Goal: Task Accomplishment & Management: Manage account settings

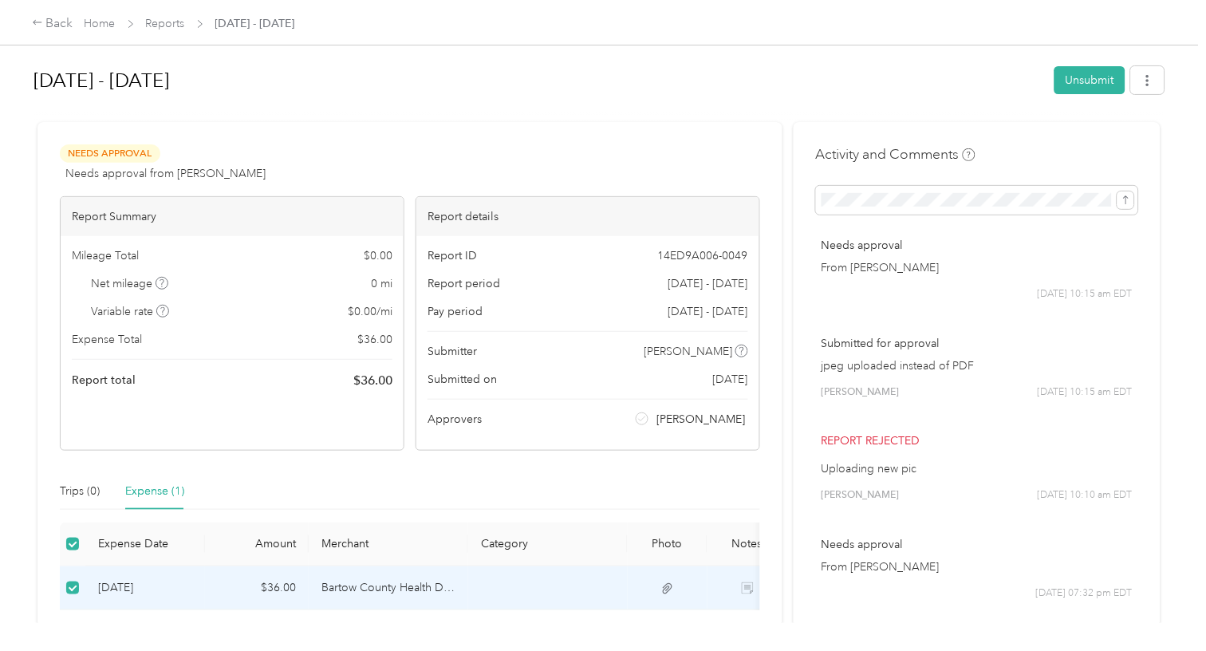
click at [376, 130] on div "Needs Approval Needs approval from [PERSON_NAME] View activity & comments Repor…" at bounding box center [409, 435] width 745 height 626
click at [89, 18] on link "Home" at bounding box center [100, 24] width 31 height 14
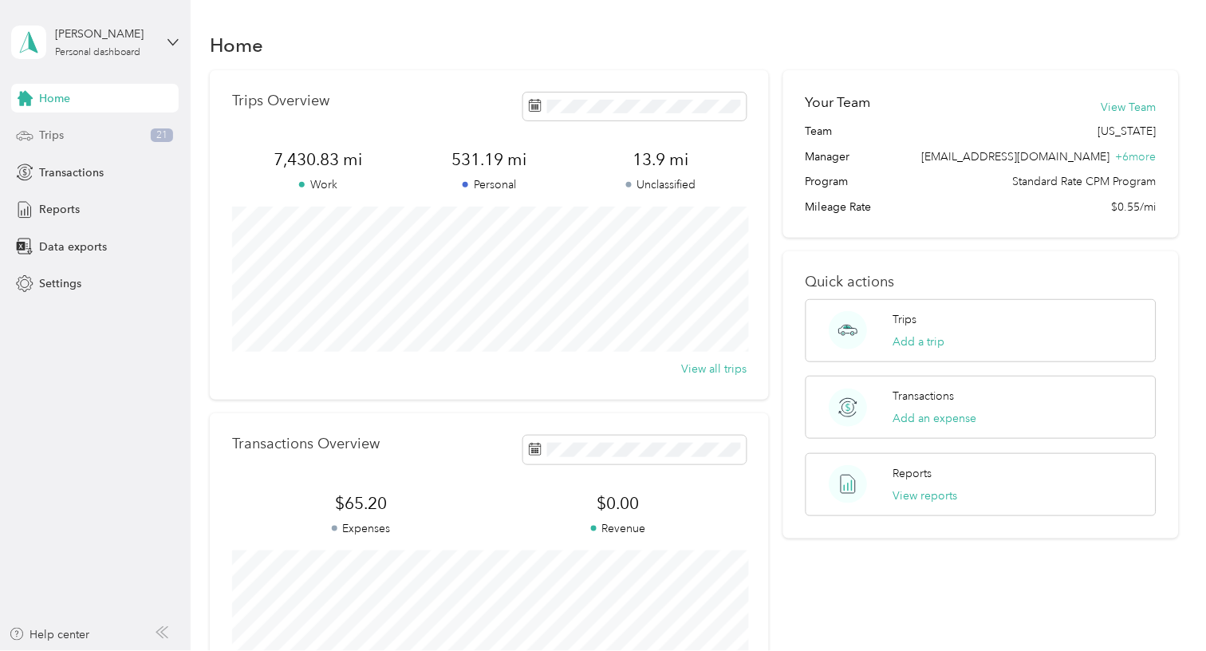
click at [49, 127] on span "Trips" at bounding box center [51, 135] width 25 height 17
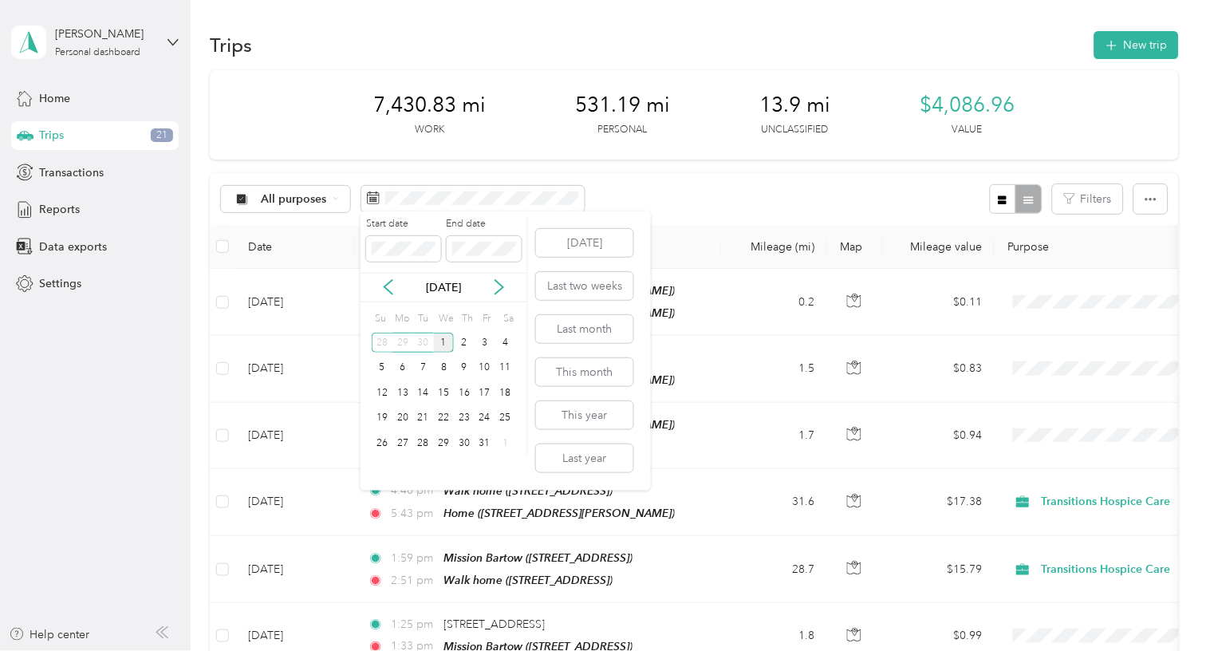
click at [443, 337] on div "1" at bounding box center [444, 343] width 21 height 20
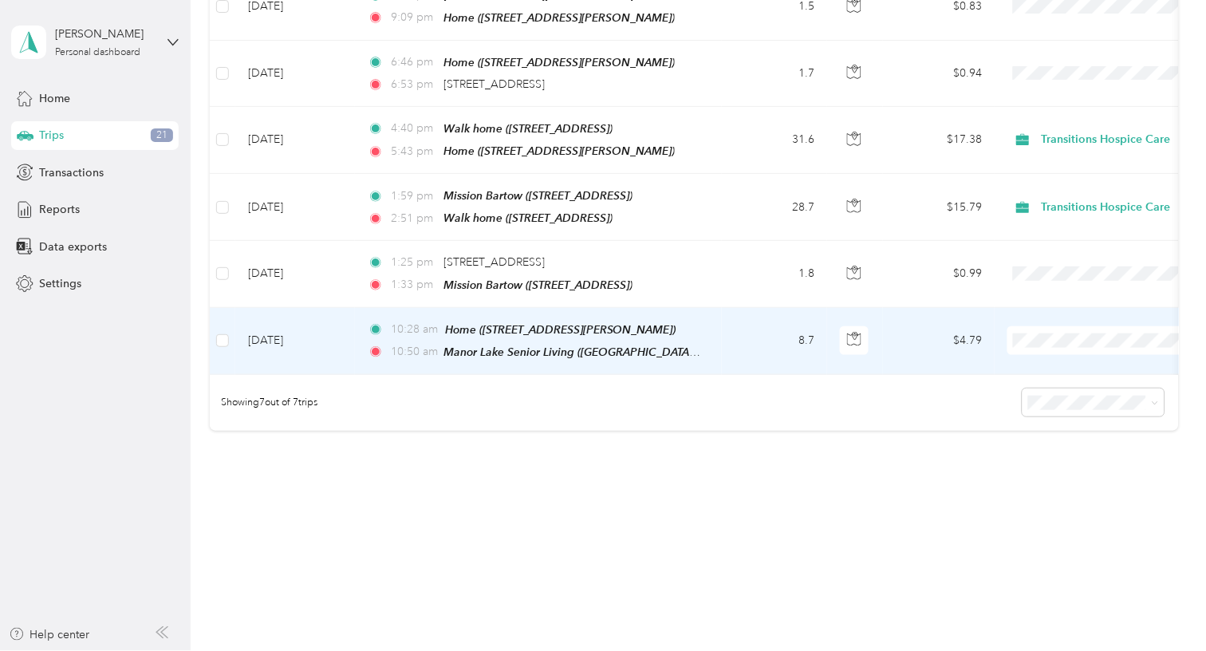
scroll to position [649, 0]
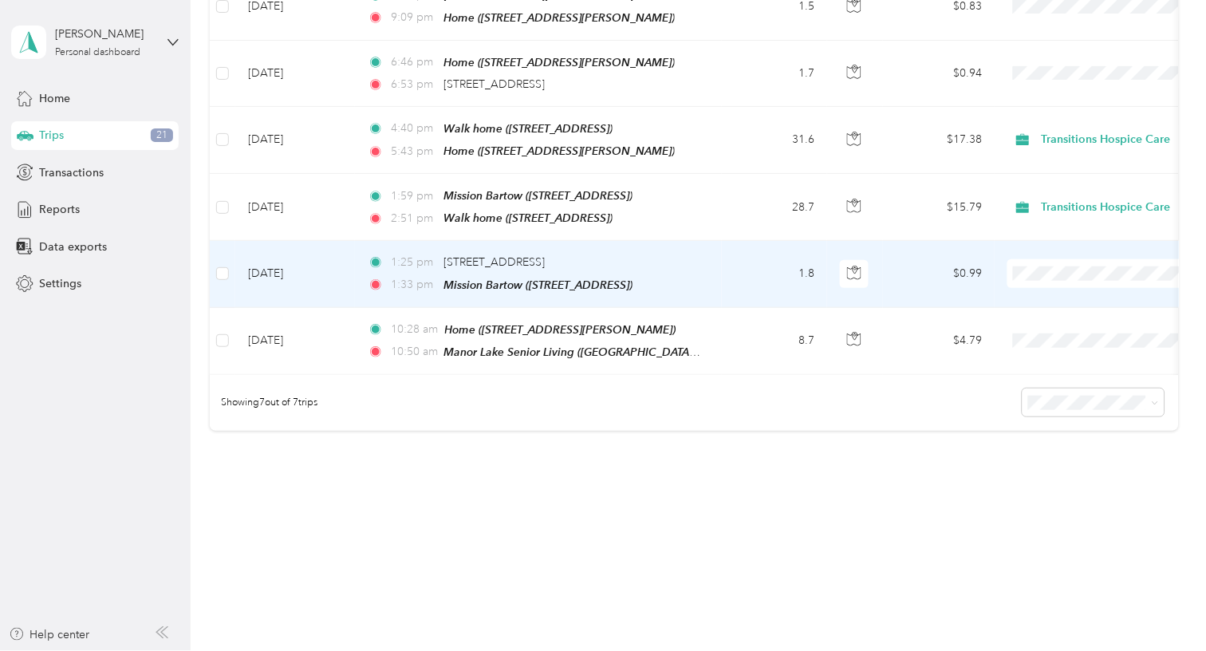
click at [722, 307] on td "1.8" at bounding box center [774, 274] width 105 height 66
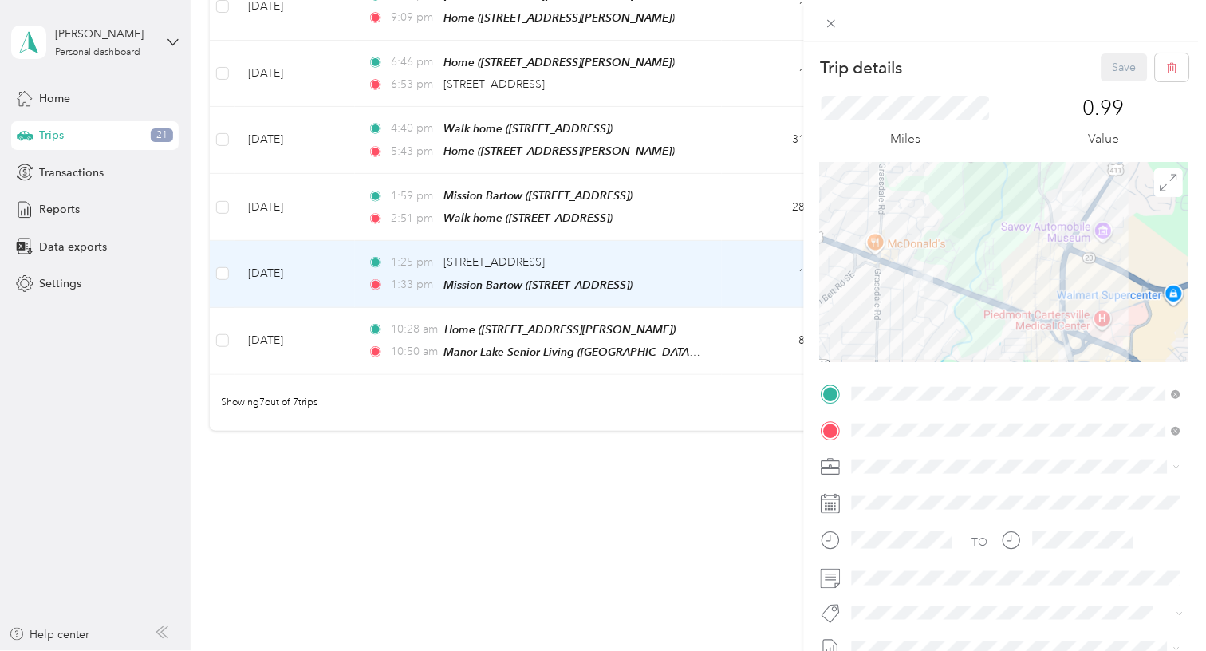
click at [487, 539] on div "Trip details Save This trip cannot be edited because it is either under review,…" at bounding box center [603, 325] width 1206 height 651
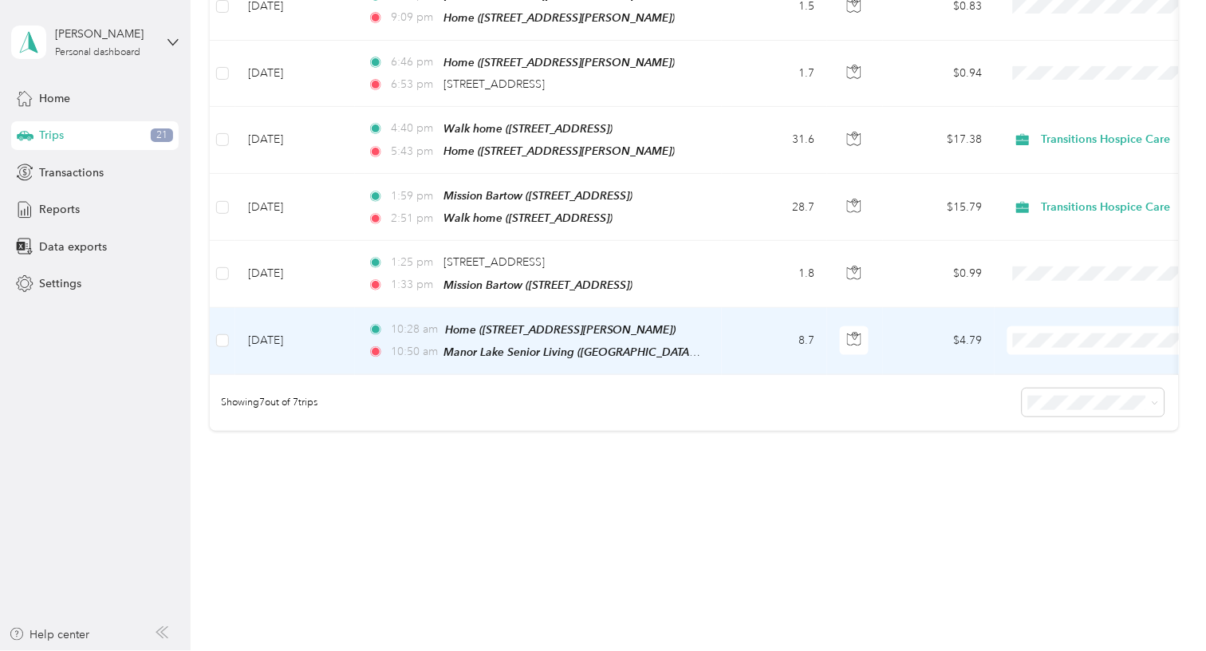
scroll to position [679, 0]
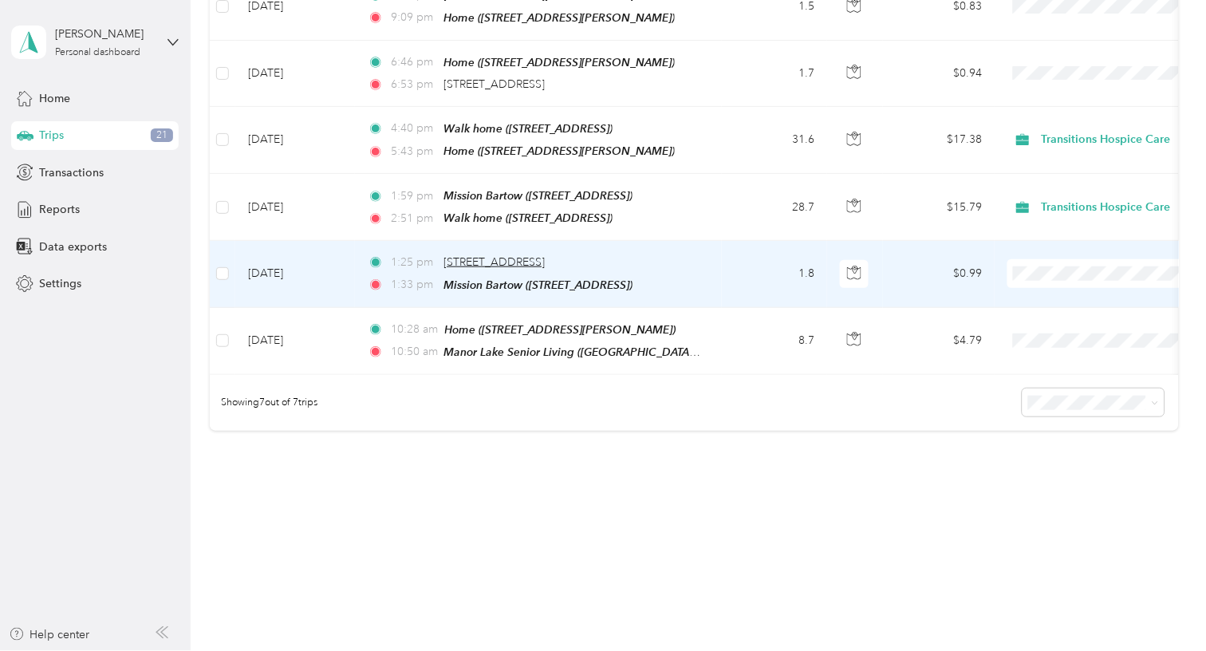
click at [545, 269] on span "18 Highland Way NE, Oakland Heights, Cartersville, GA" at bounding box center [494, 262] width 101 height 14
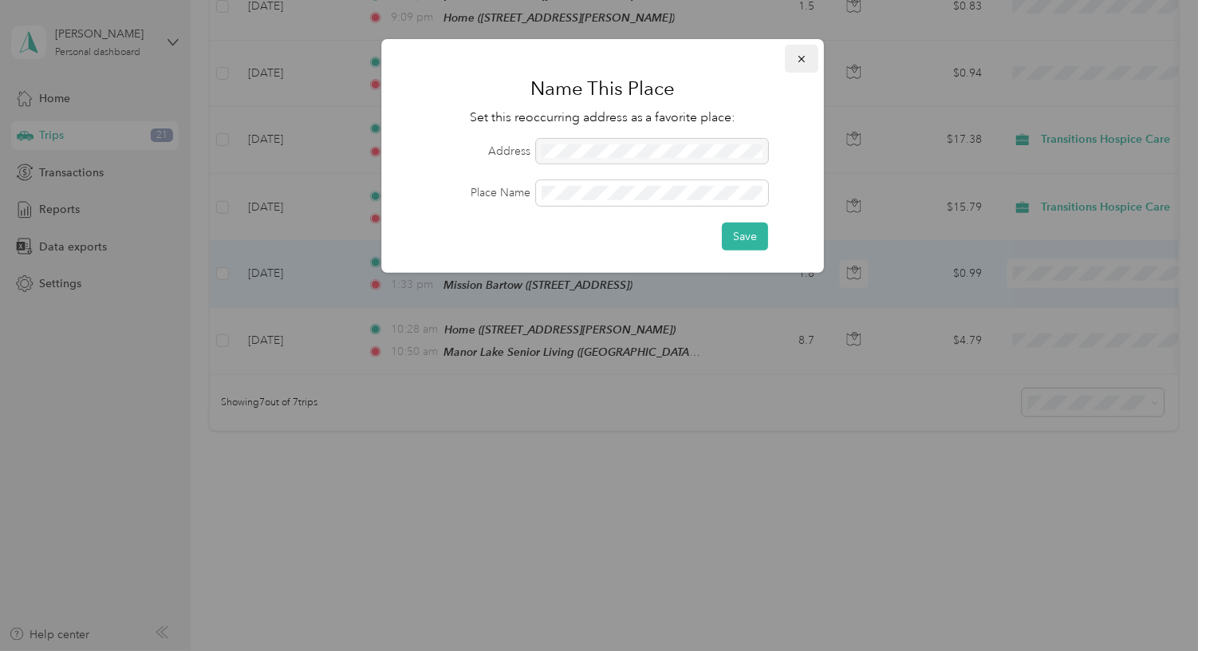
click at [802, 61] on icon "button" at bounding box center [802, 58] width 11 height 11
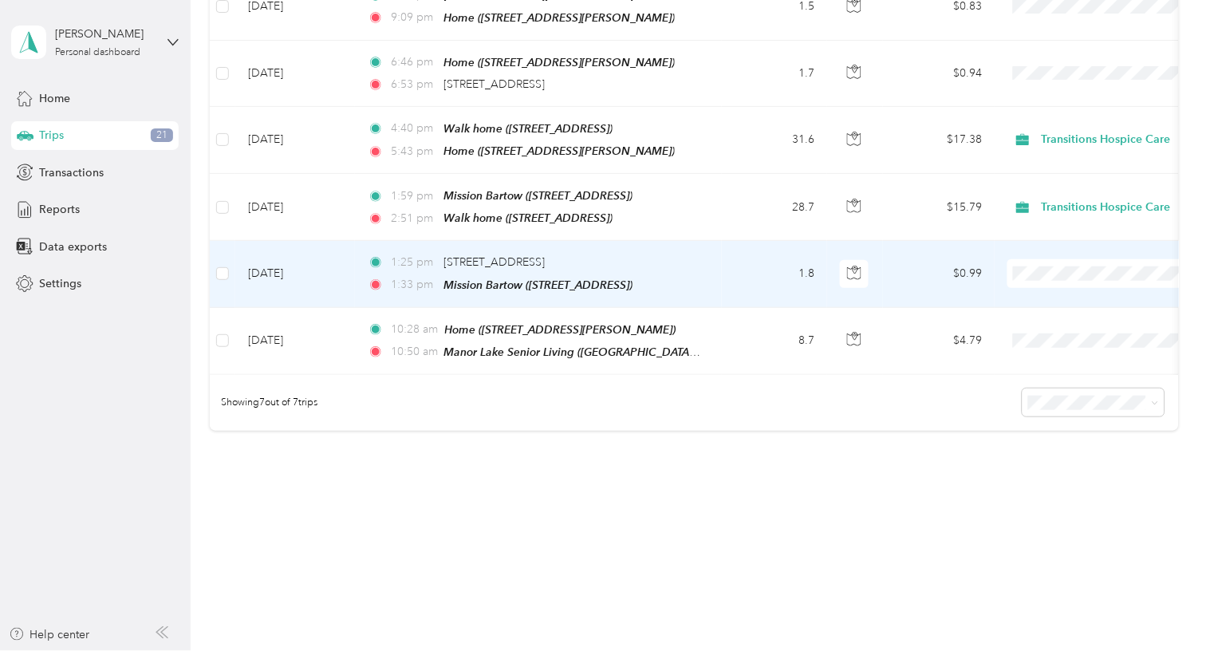
click at [751, 307] on td "1.8" at bounding box center [774, 274] width 105 height 66
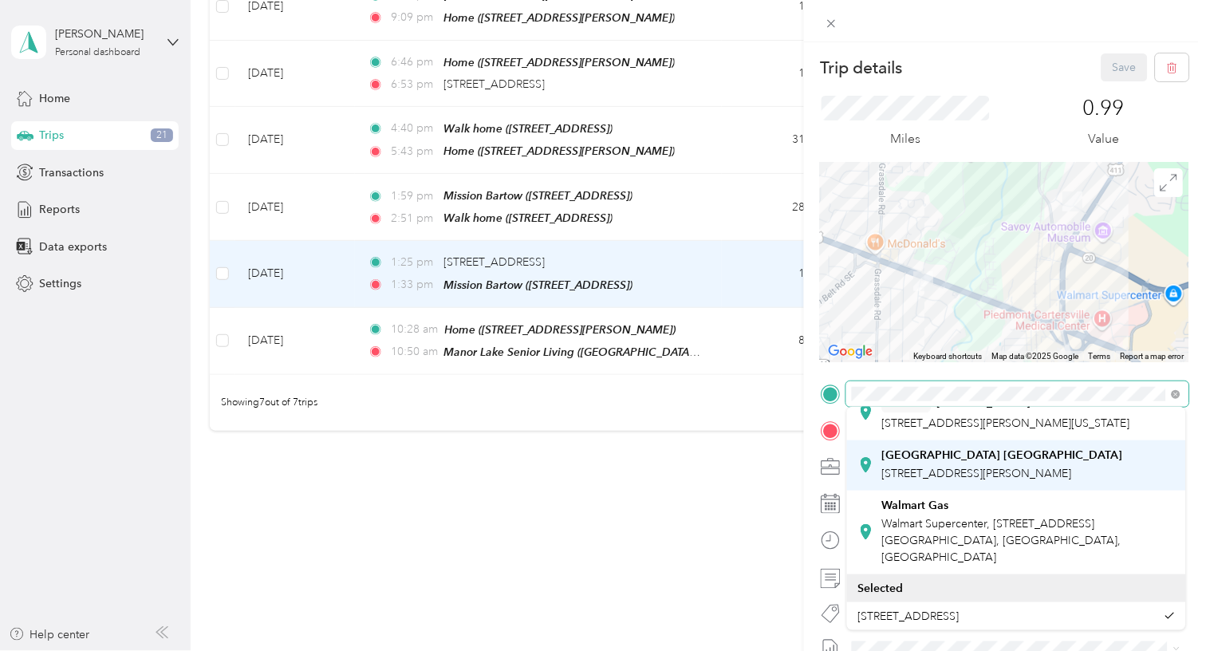
scroll to position [503, 0]
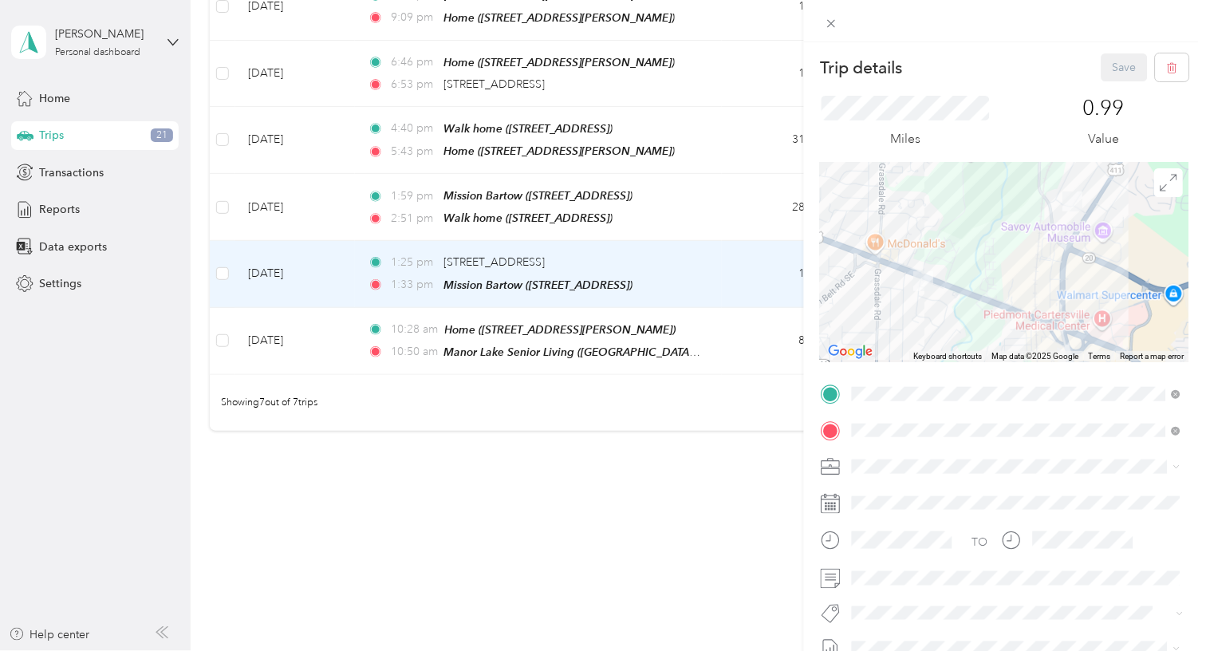
click at [756, 523] on div "Trip details Save This trip cannot be edited because it is either under review,…" at bounding box center [603, 325] width 1206 height 651
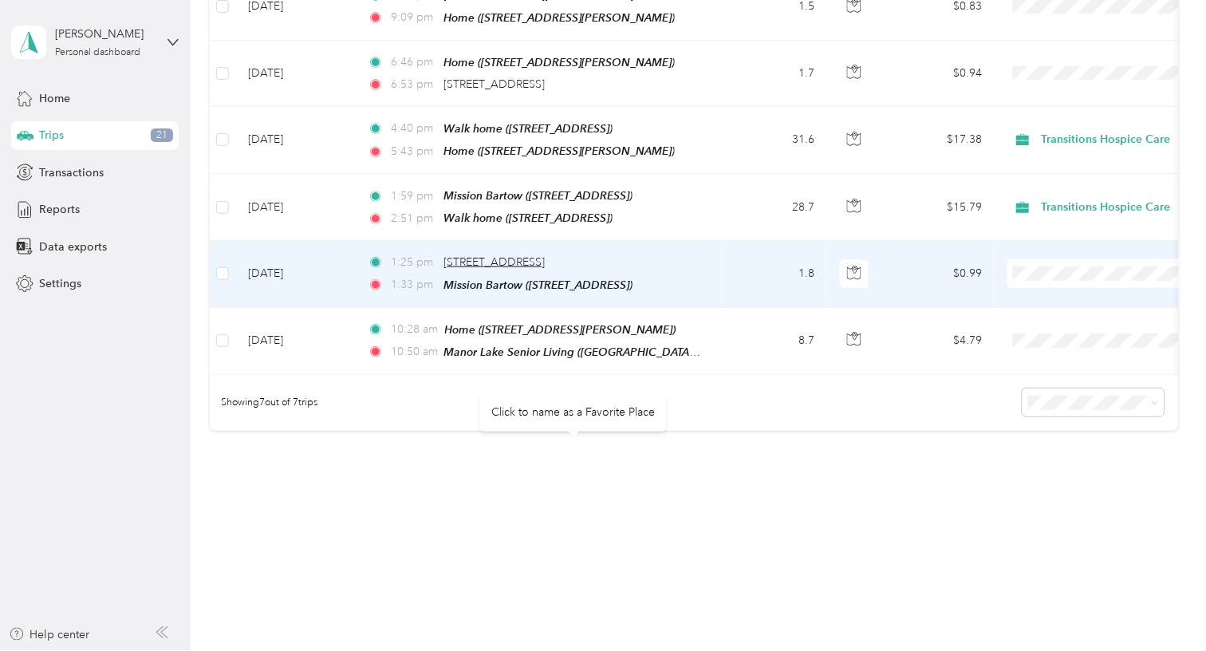
click at [545, 269] on span "18 Highland Way NE, Oakland Heights, Cartersville, GA" at bounding box center [494, 262] width 101 height 14
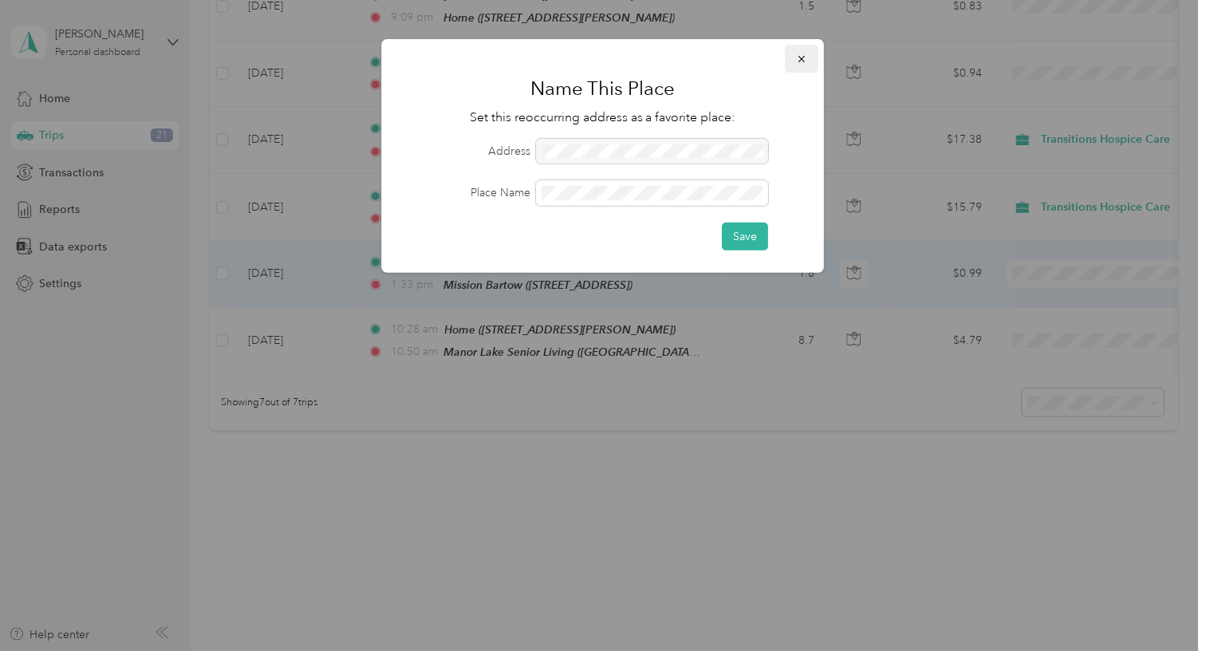
click at [799, 70] on button "button" at bounding box center [803, 59] width 34 height 28
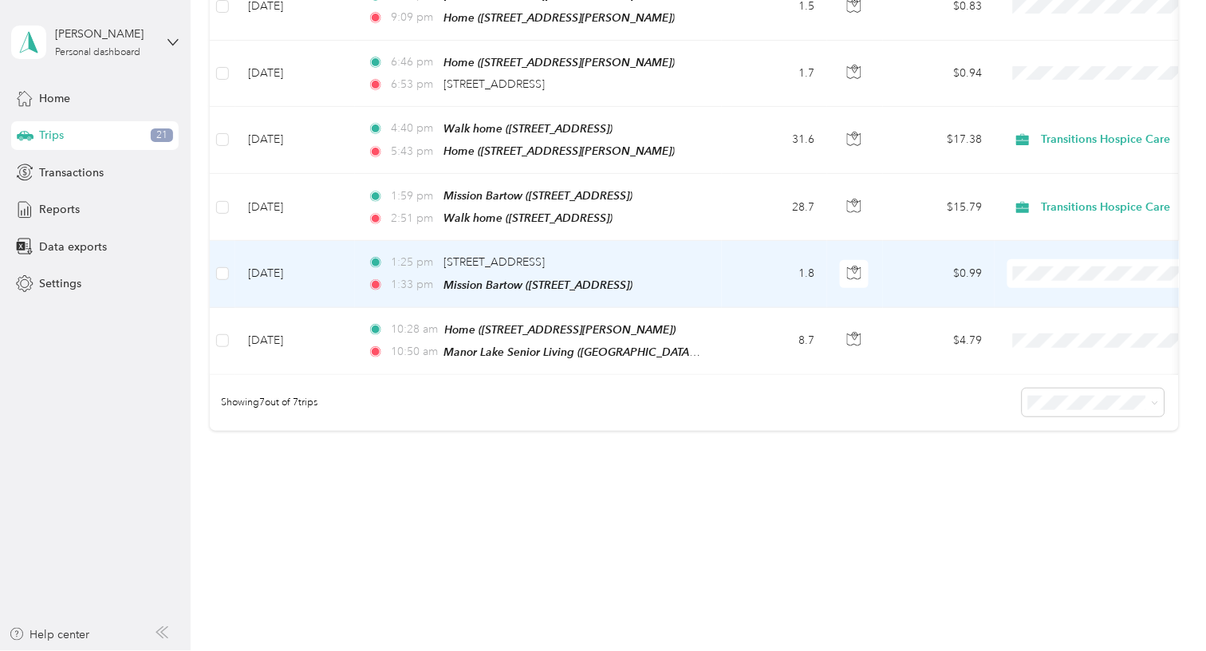
click at [724, 307] on td "1.8" at bounding box center [774, 274] width 105 height 66
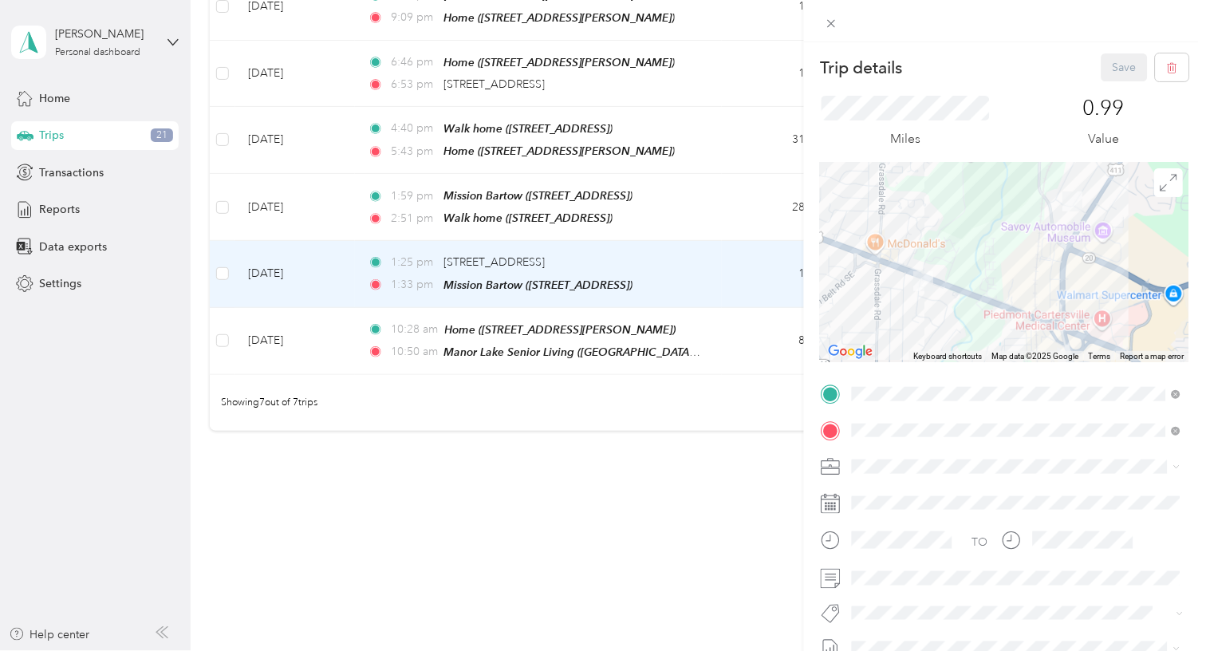
click at [732, 371] on div "Trip details Save This trip cannot be edited because it is either under review,…" at bounding box center [603, 325] width 1206 height 651
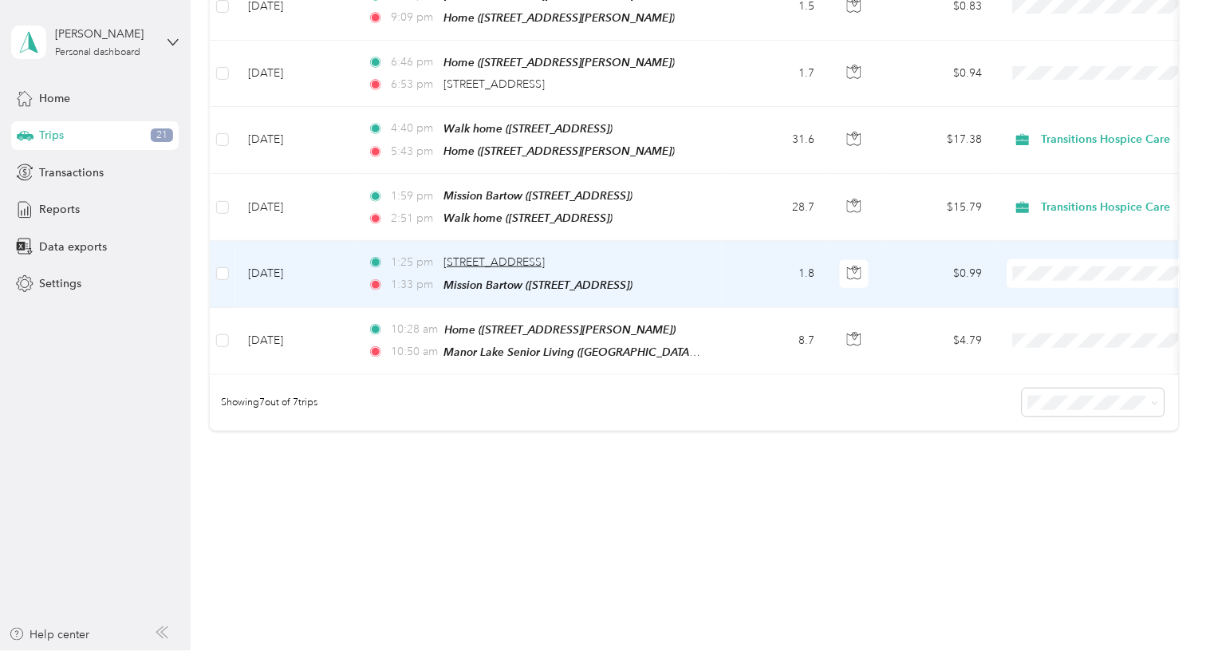
click at [545, 269] on span "18 Highland Way NE, Oakland Heights, Cartersville, GA" at bounding box center [494, 262] width 101 height 14
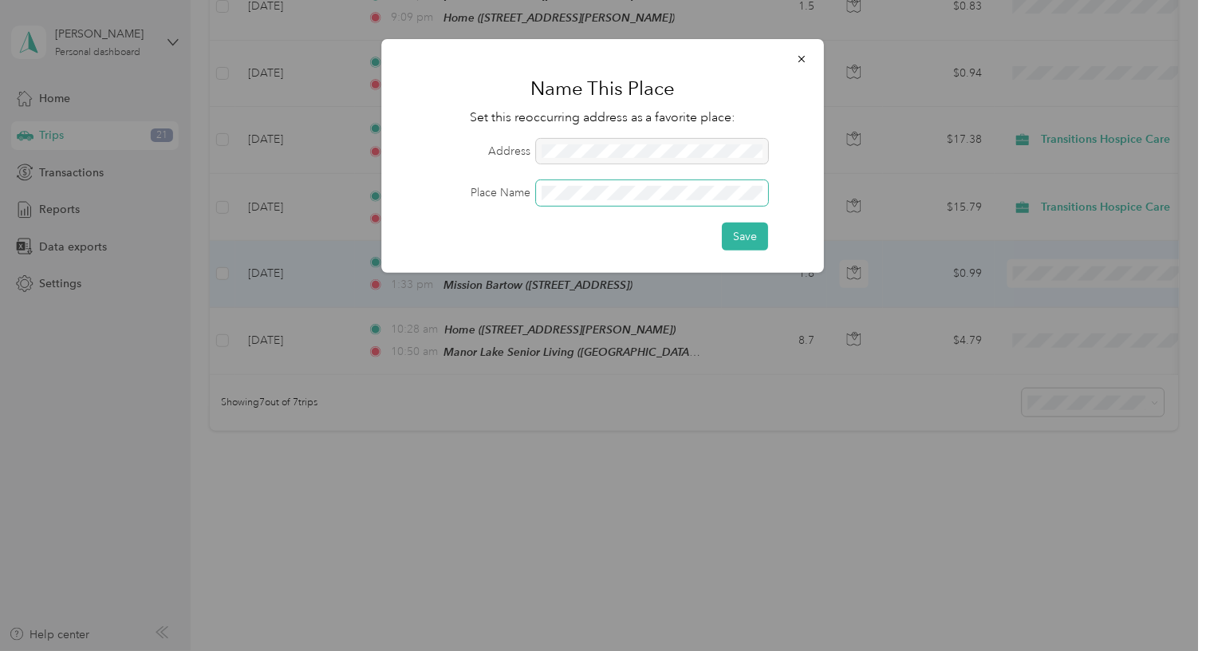
click at [600, 199] on span at bounding box center [653, 193] width 232 height 26
click at [747, 236] on button "Save" at bounding box center [746, 237] width 46 height 28
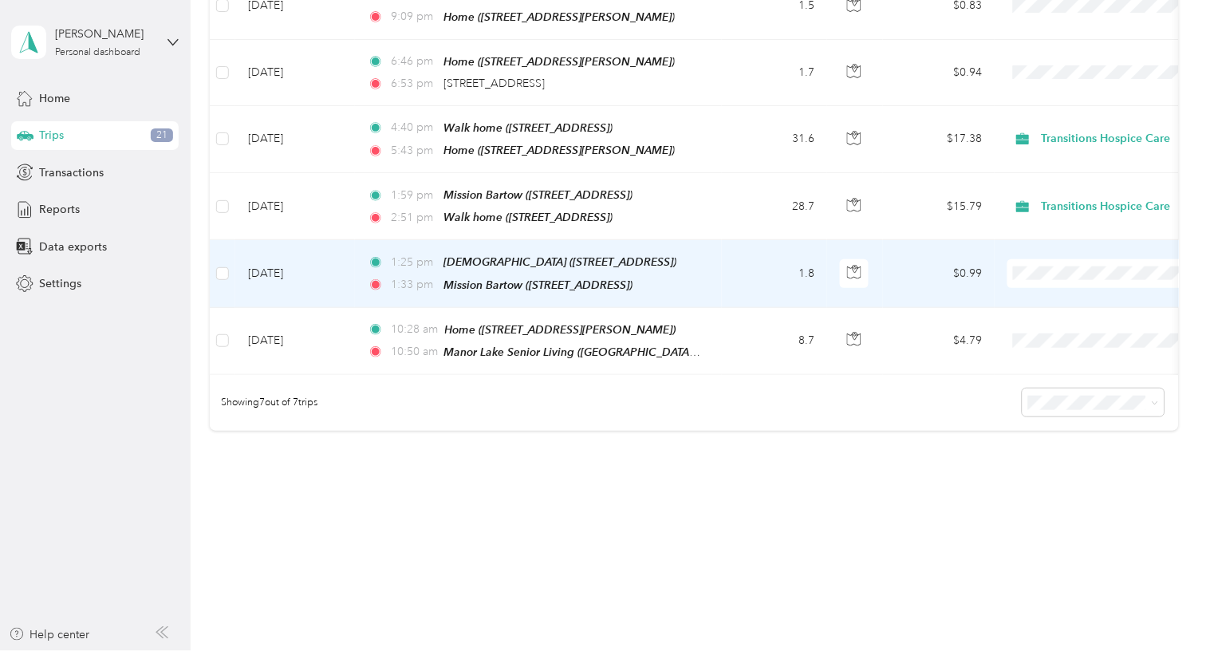
scroll to position [728, 0]
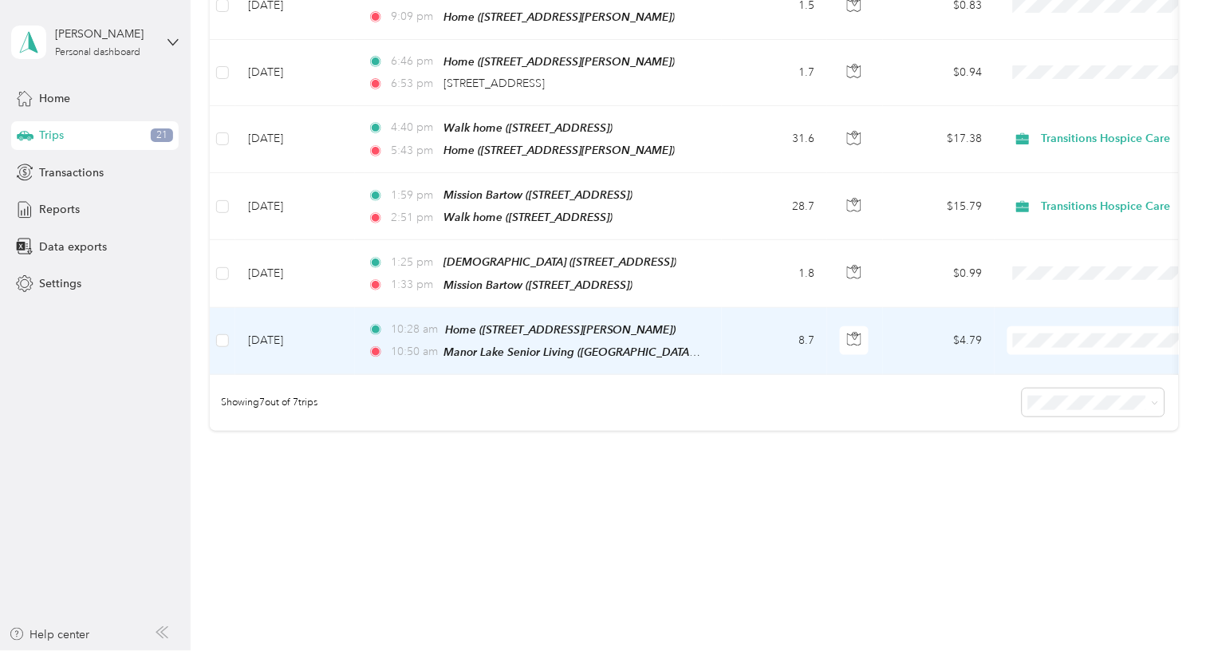
click at [1064, 456] on span "Transitions Hospice Care" at bounding box center [1122, 458] width 148 height 17
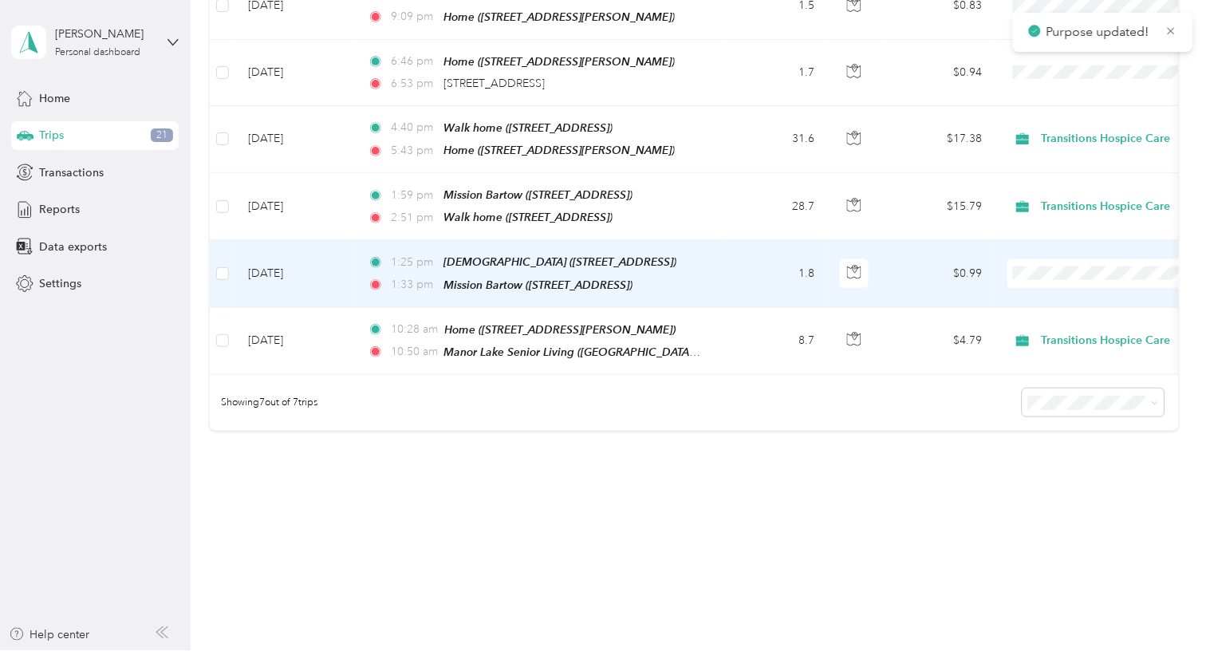
click at [1063, 486] on span "Transitions Hospice Care" at bounding box center [1122, 489] width 148 height 17
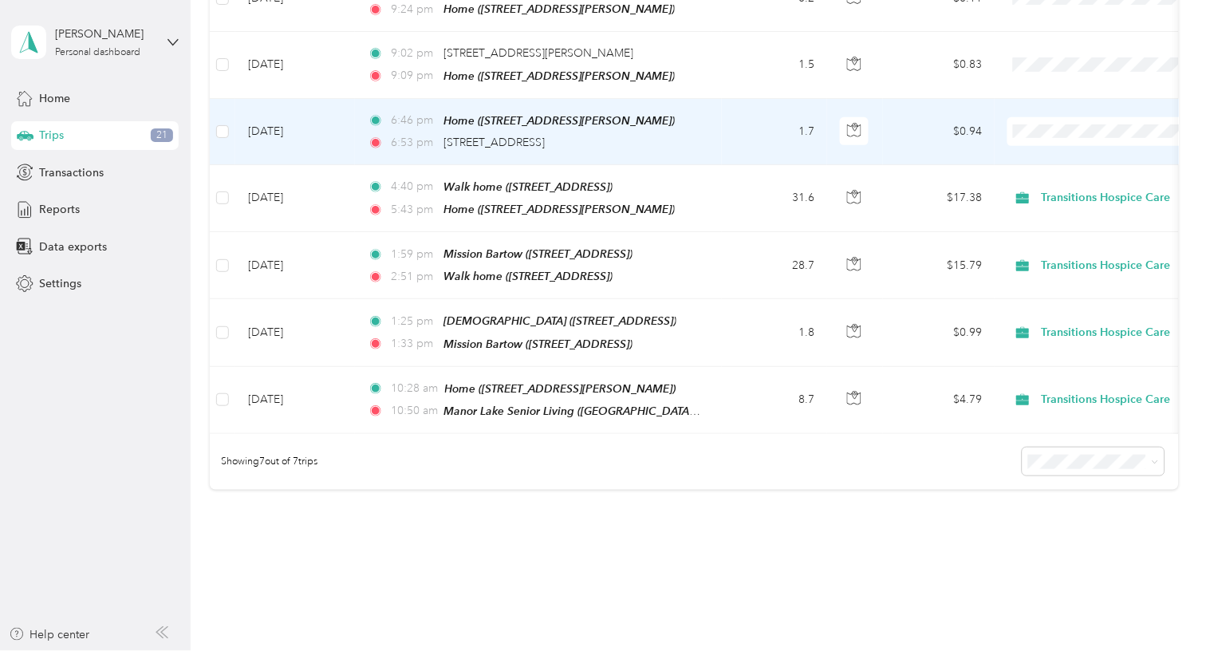
scroll to position [283, 0]
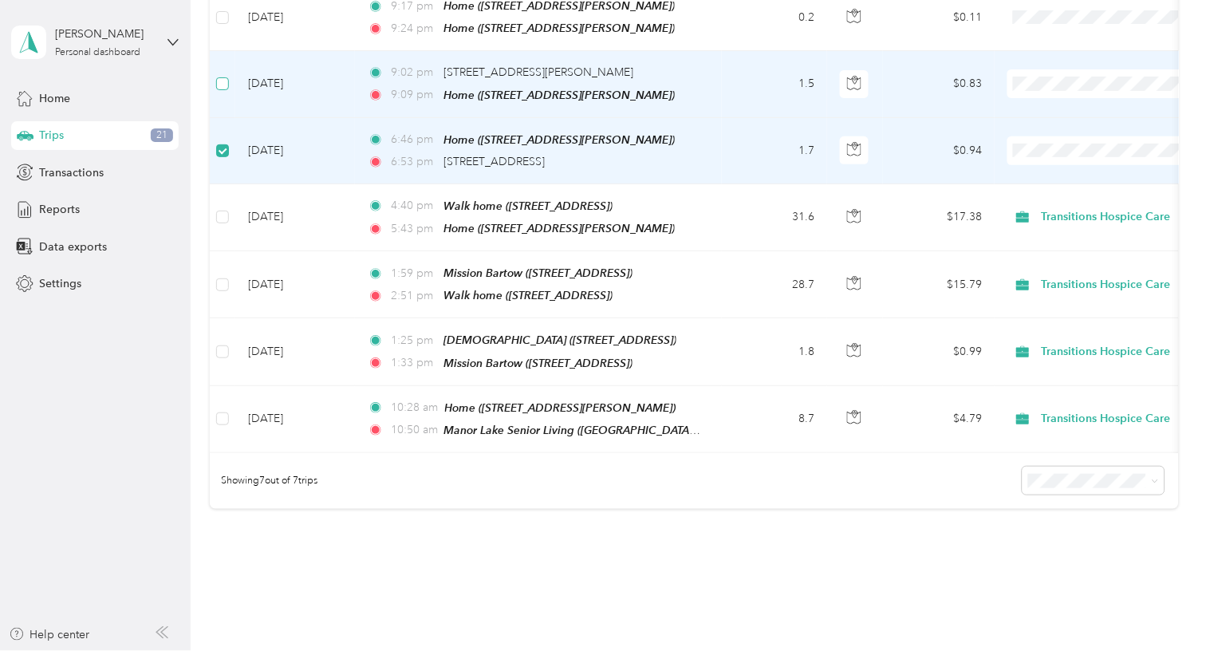
click at [227, 90] on span at bounding box center [222, 83] width 13 height 13
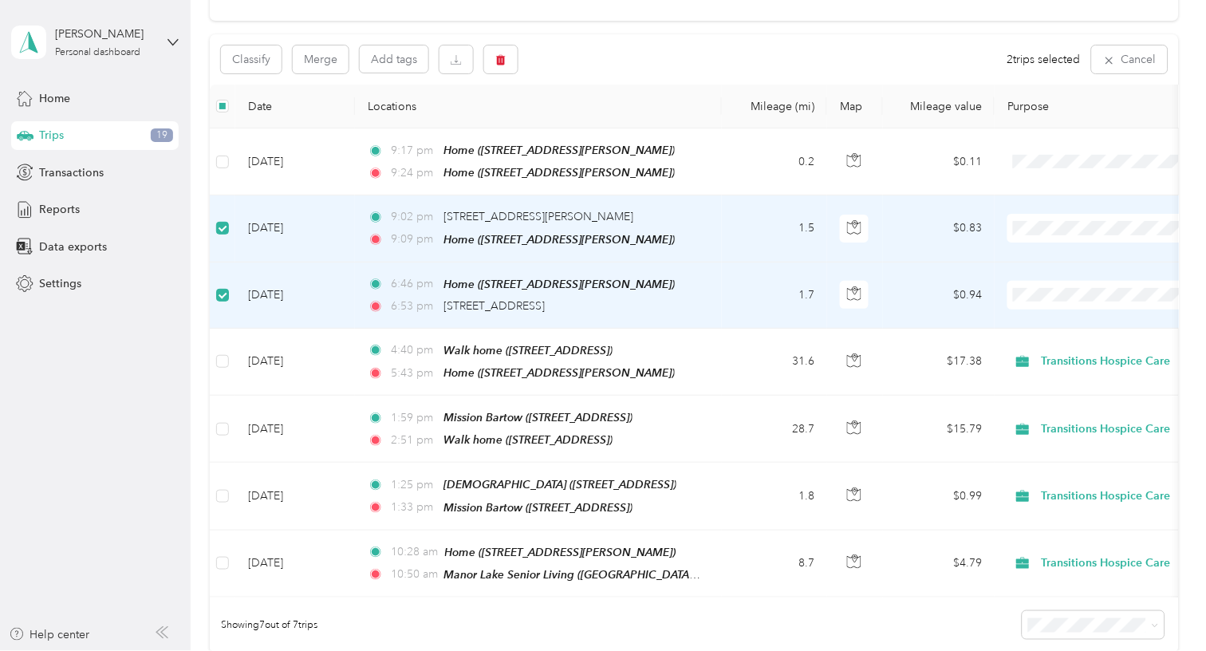
scroll to position [101, 0]
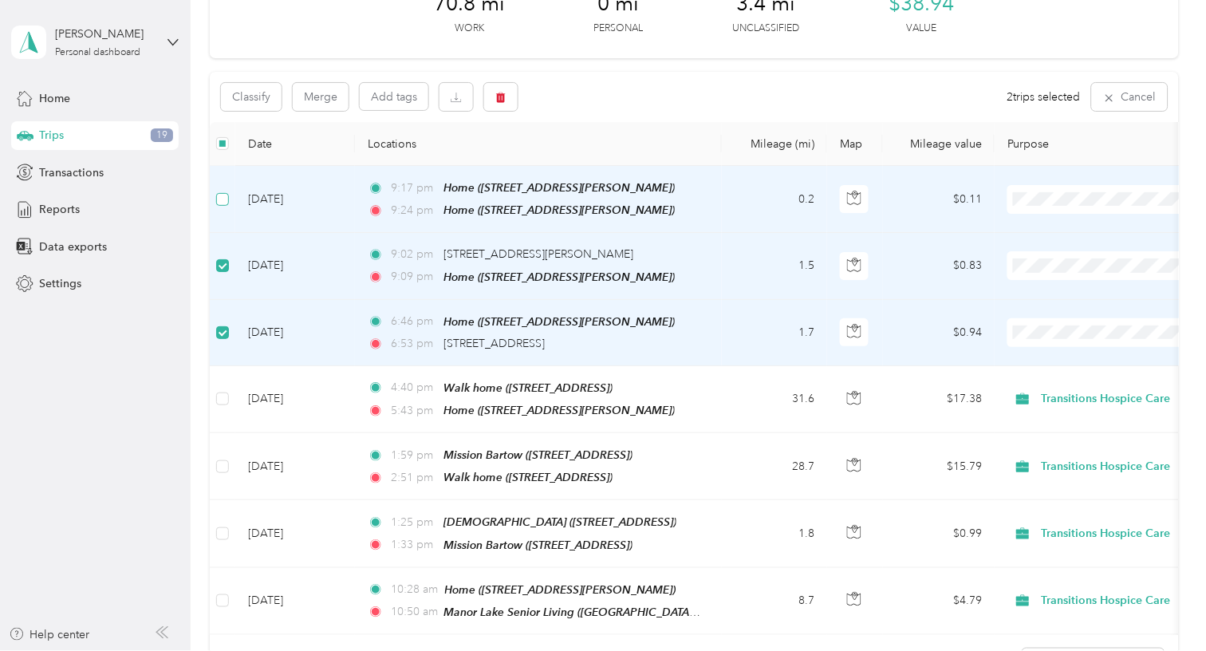
click at [229, 206] on span at bounding box center [222, 199] width 13 height 13
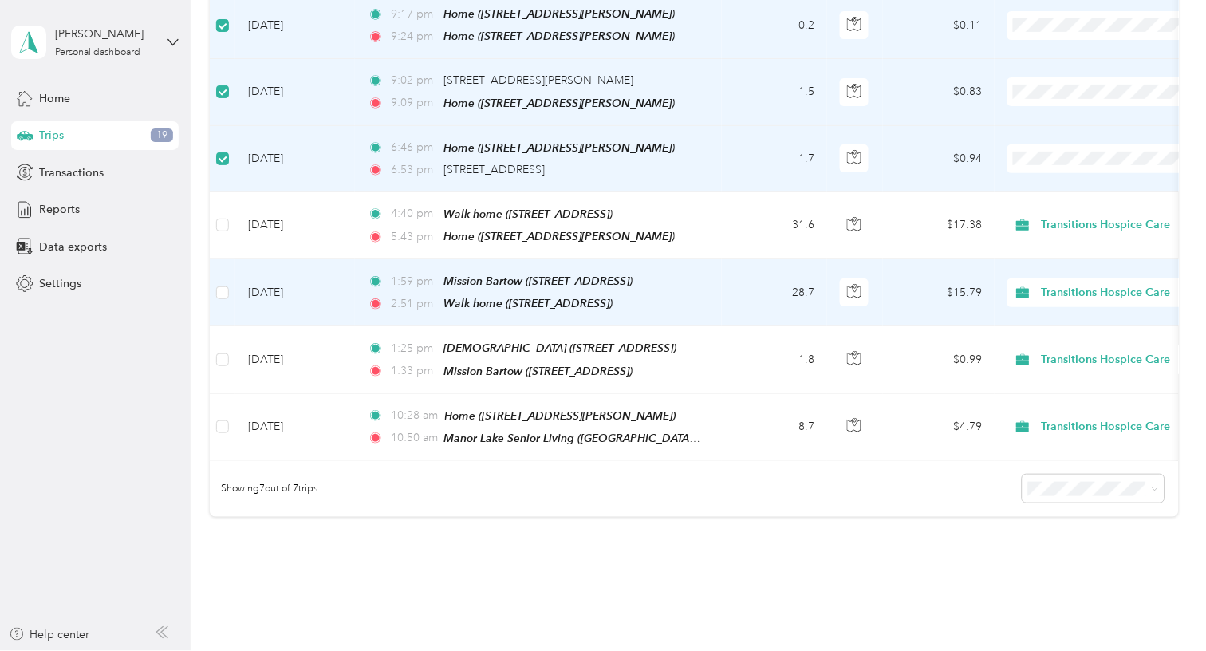
scroll to position [7, 0]
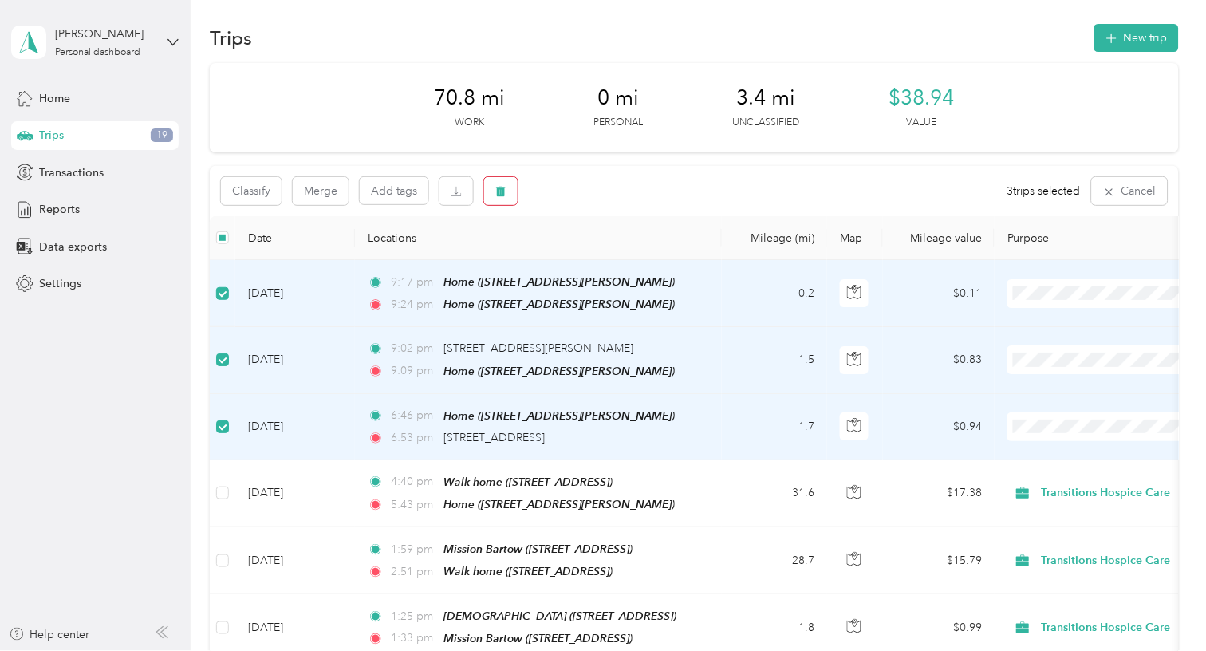
click at [509, 188] on button "button" at bounding box center [501, 191] width 34 height 28
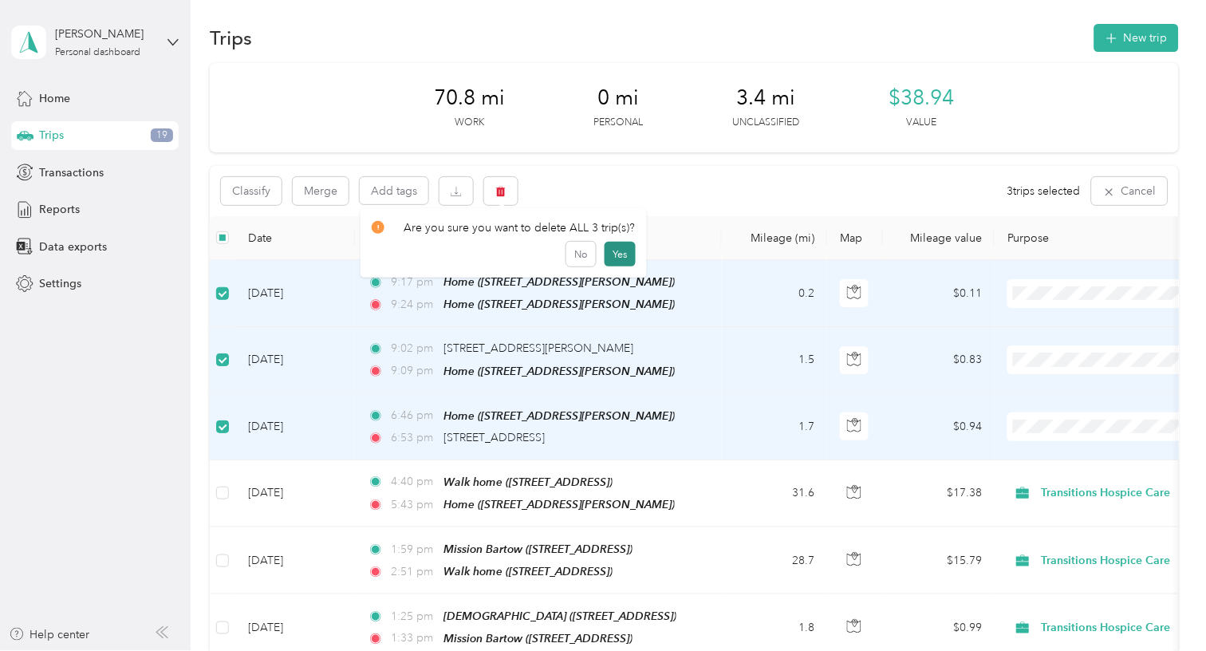
click at [605, 242] on button "Yes" at bounding box center [620, 255] width 31 height 26
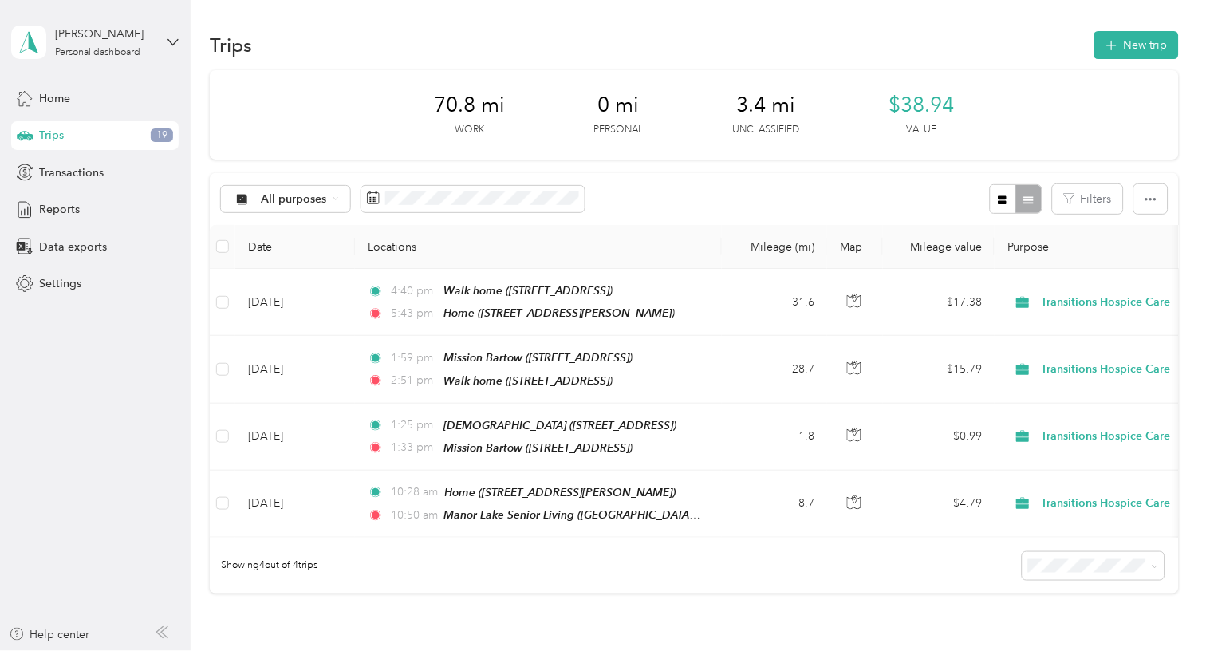
scroll to position [0, 0]
click at [318, 73] on div "70.8 mi Work 0 mi Personal 3.4 mi Unclassified $38.94 Value" at bounding box center [694, 114] width 969 height 89
click at [444, 29] on div "Trips New trip" at bounding box center [694, 45] width 969 height 34
